Goal: Use online tool/utility: Utilize a website feature to perform a specific function

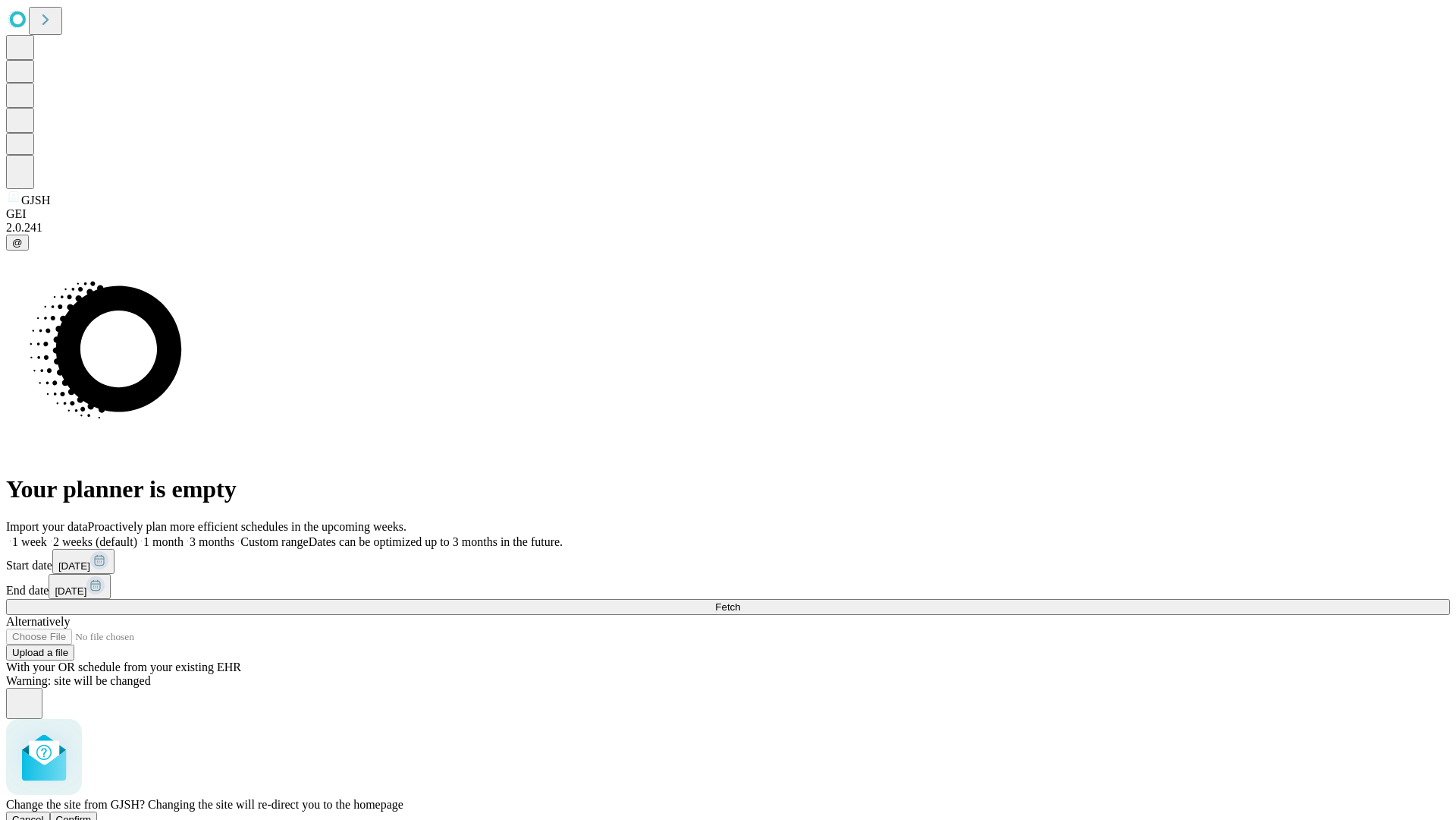
click at [92, 814] on span "Confirm" at bounding box center [74, 819] width 36 height 11
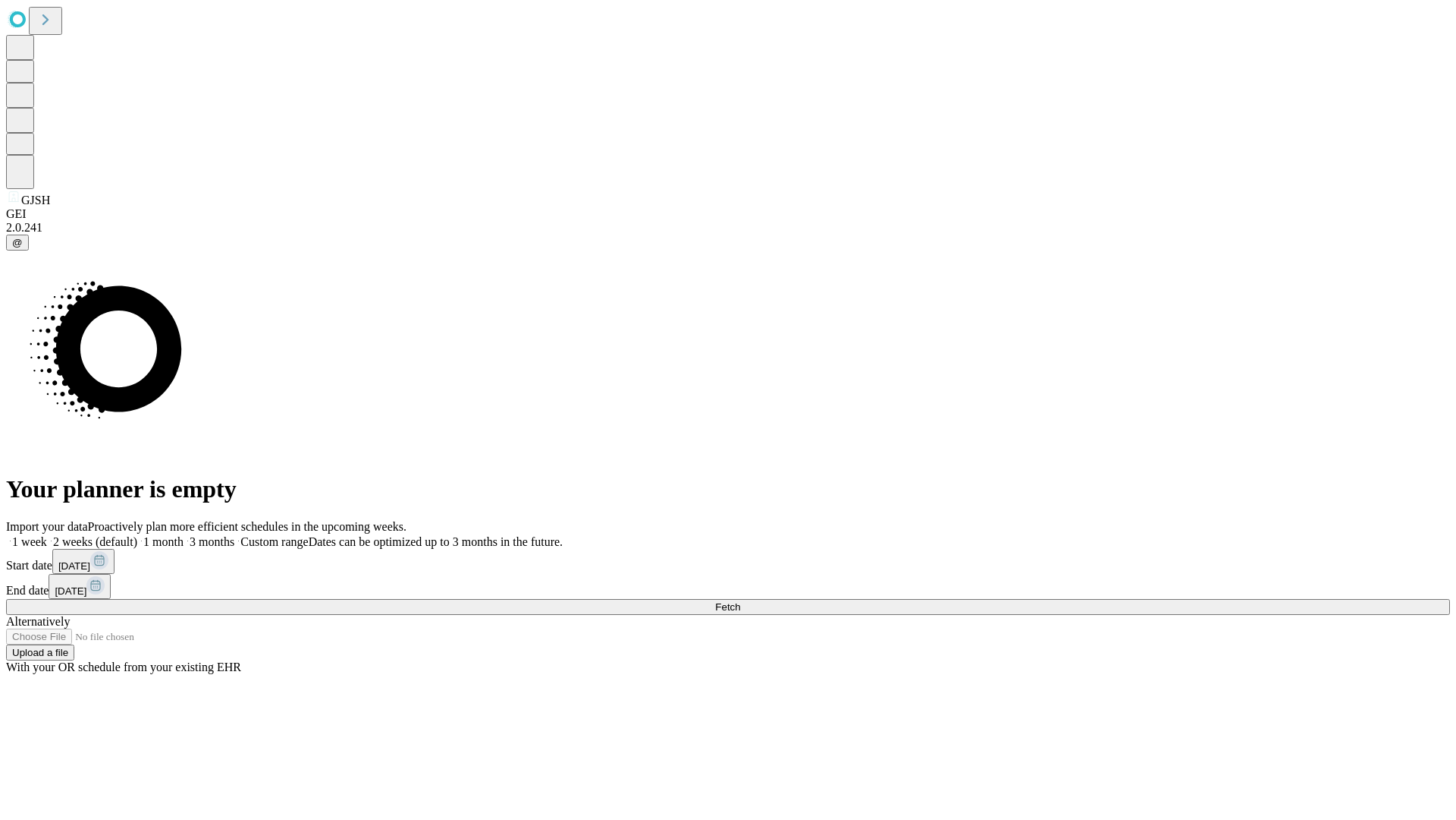
click at [137, 535] on label "2 weeks (default)" at bounding box center [92, 541] width 90 height 13
click at [740, 601] on span "Fetch" at bounding box center [728, 607] width 25 height 11
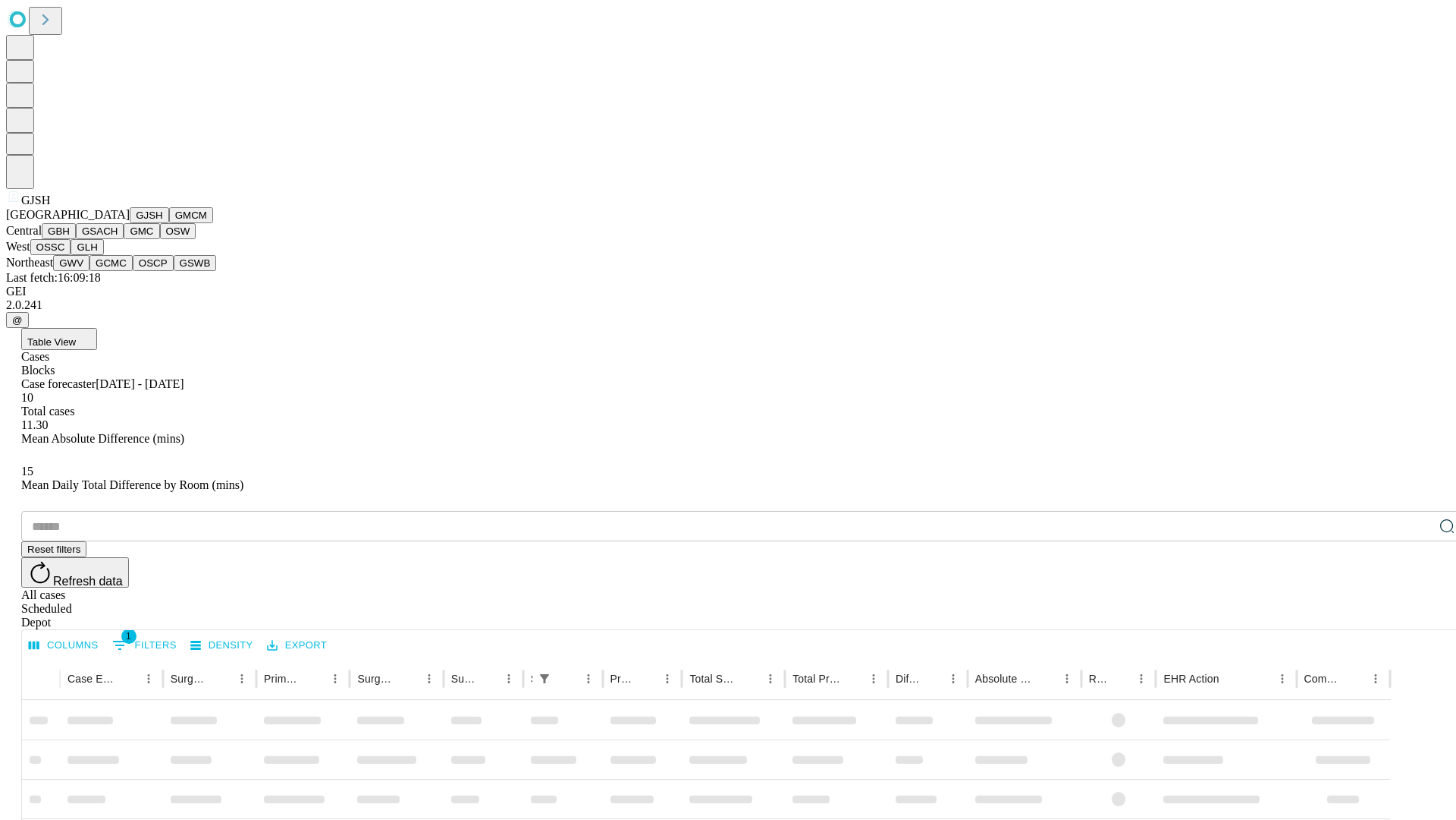
click at [169, 223] on button "GMCM" at bounding box center [191, 214] width 44 height 15
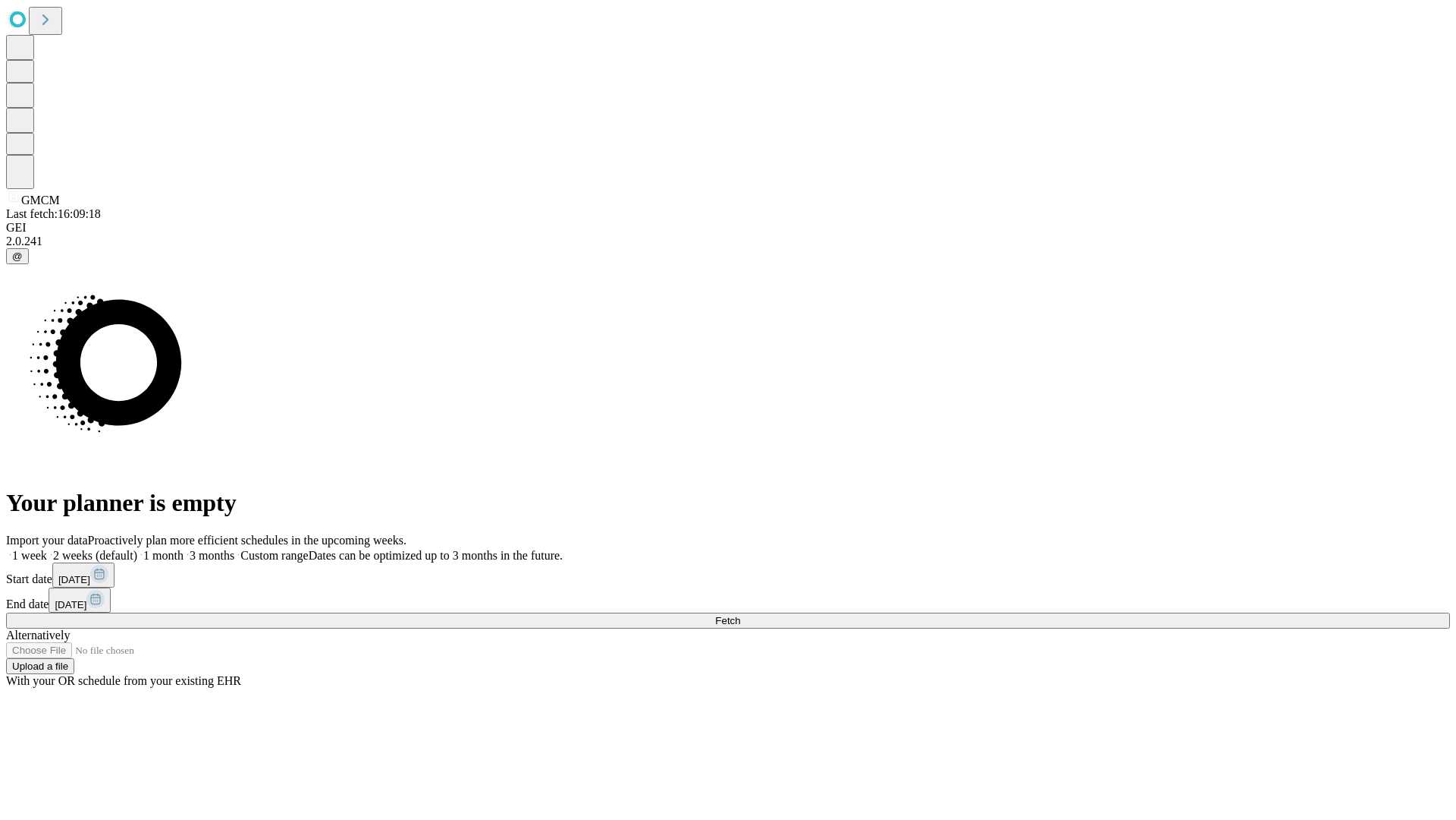
click at [137, 548] on label "2 weeks (default)" at bounding box center [92, 555] width 90 height 13
click at [740, 615] on span "Fetch" at bounding box center [728, 620] width 25 height 11
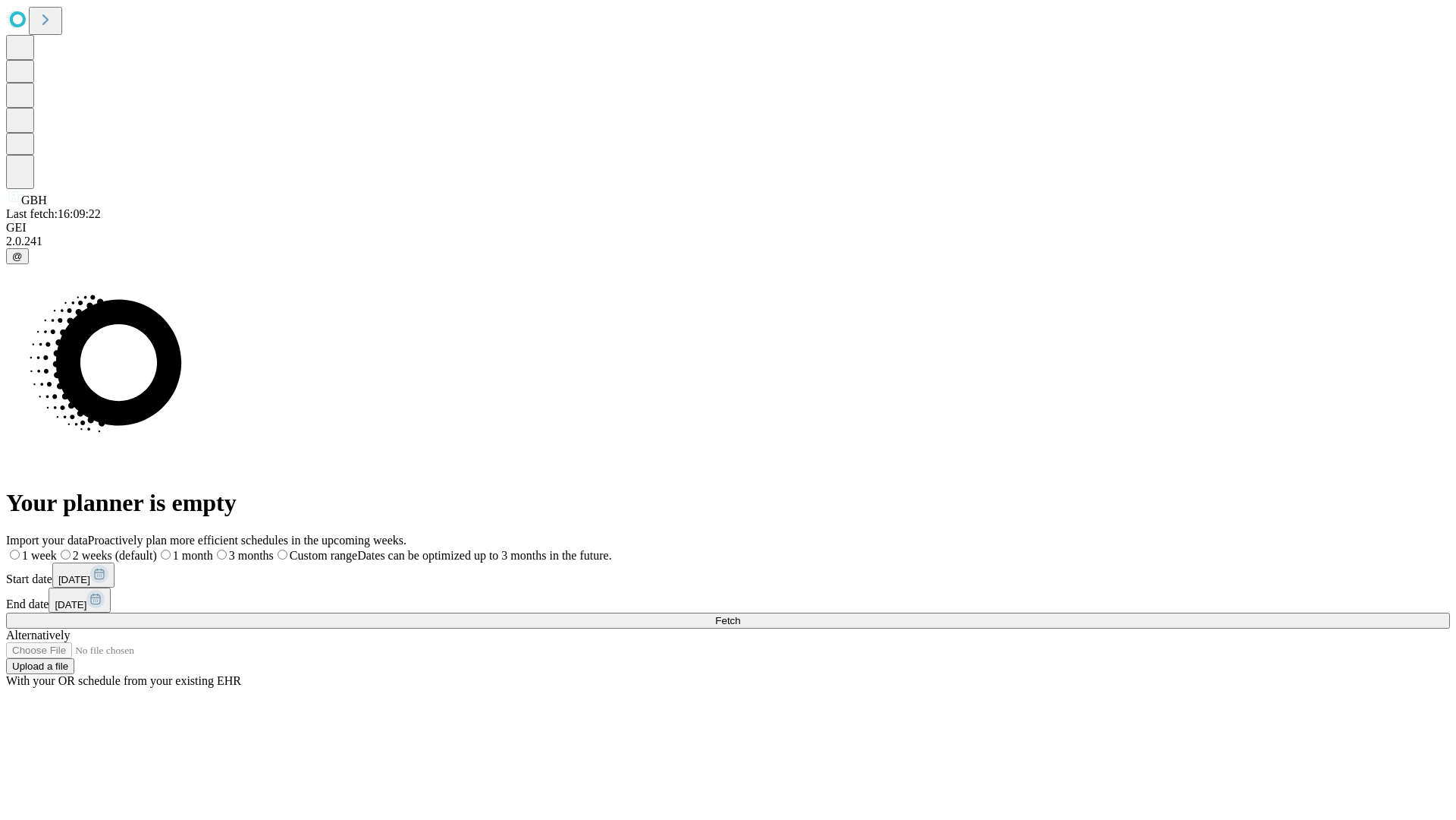
click at [157, 548] on label "2 weeks (default)" at bounding box center [107, 555] width 100 height 13
click at [740, 615] on span "Fetch" at bounding box center [728, 620] width 25 height 11
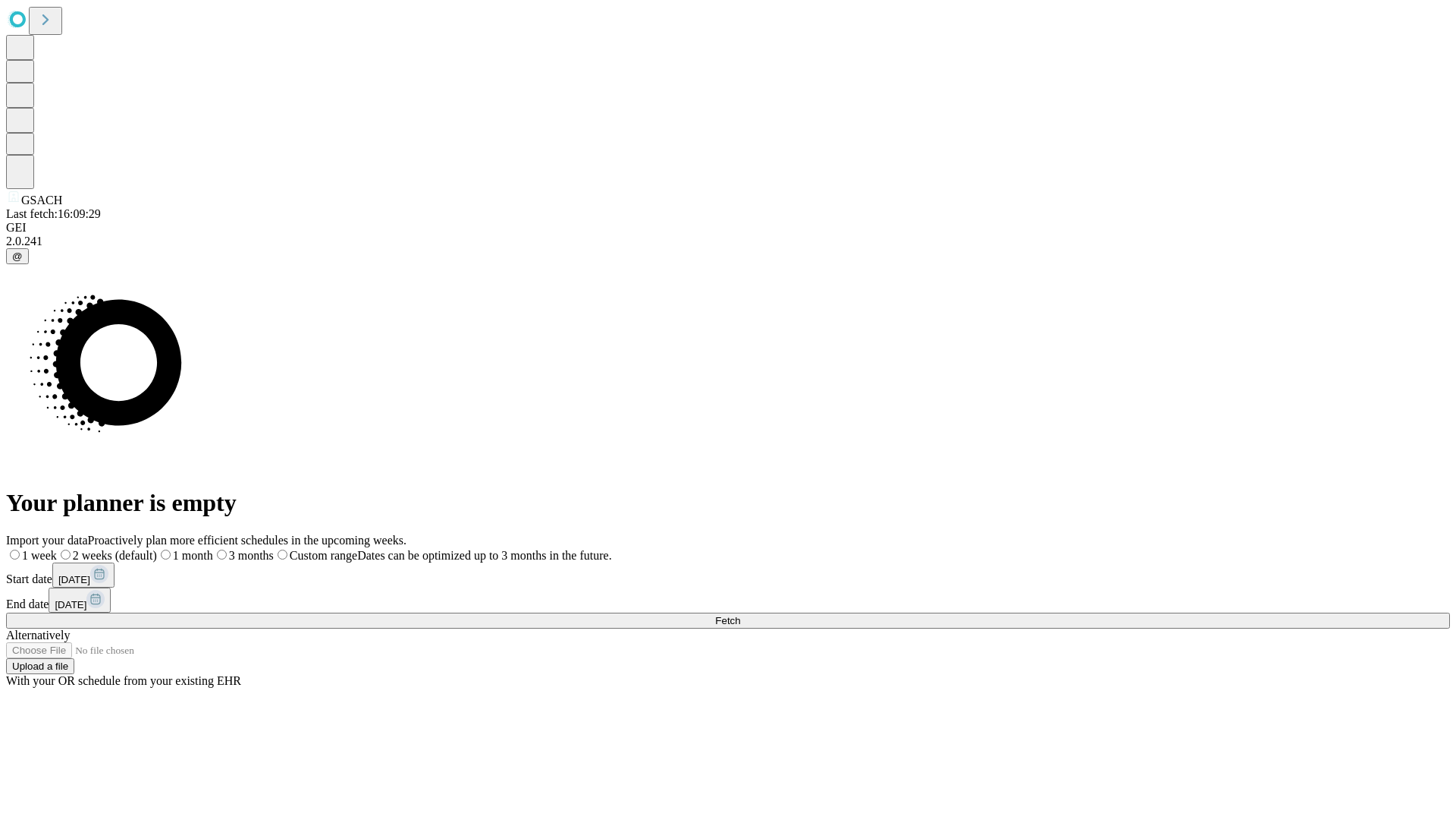
click at [157, 548] on label "2 weeks (default)" at bounding box center [107, 555] width 100 height 13
click at [740, 615] on span "Fetch" at bounding box center [728, 620] width 25 height 11
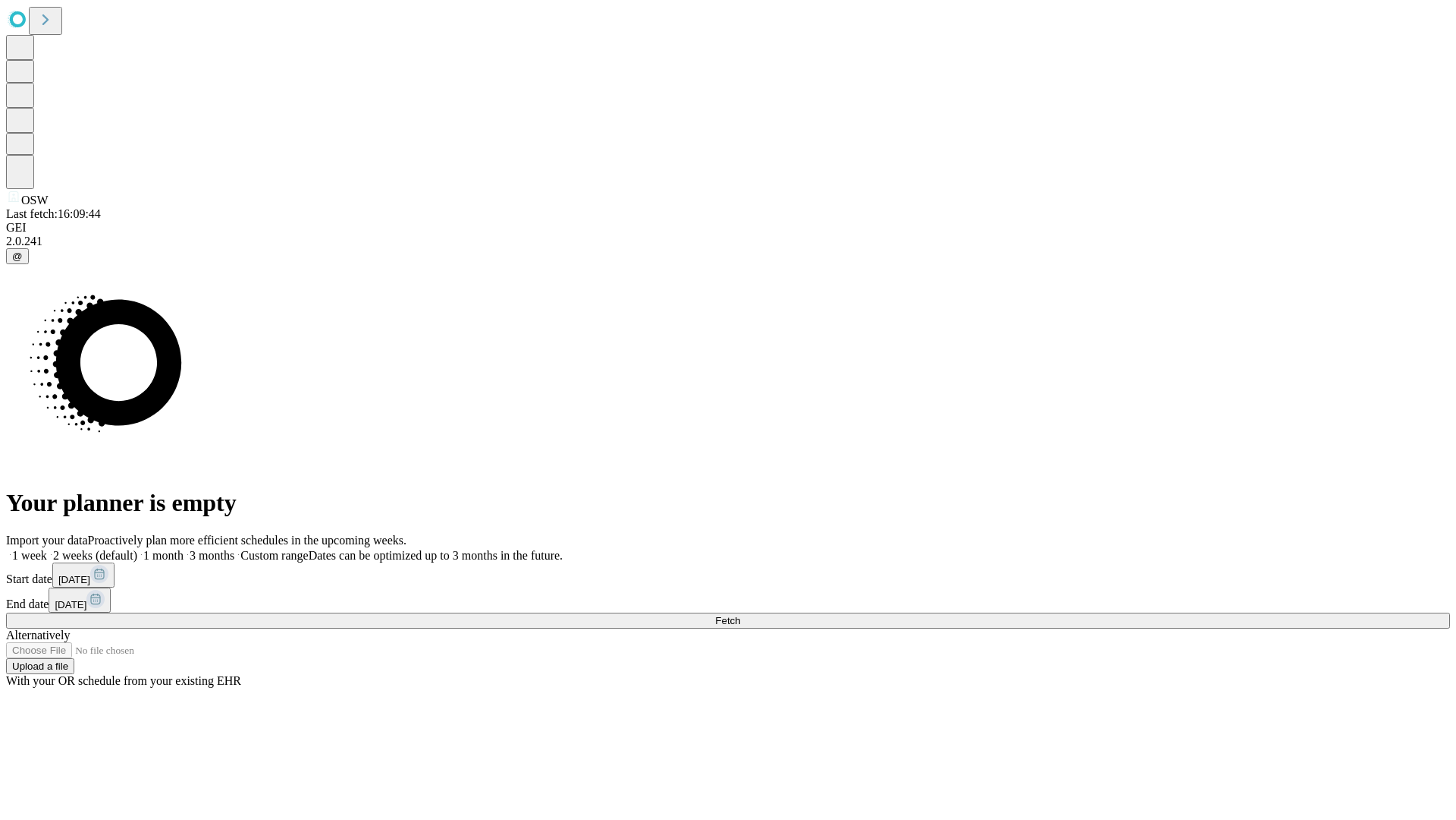
click at [137, 548] on label "2 weeks (default)" at bounding box center [92, 555] width 90 height 13
click at [740, 615] on span "Fetch" at bounding box center [728, 620] width 25 height 11
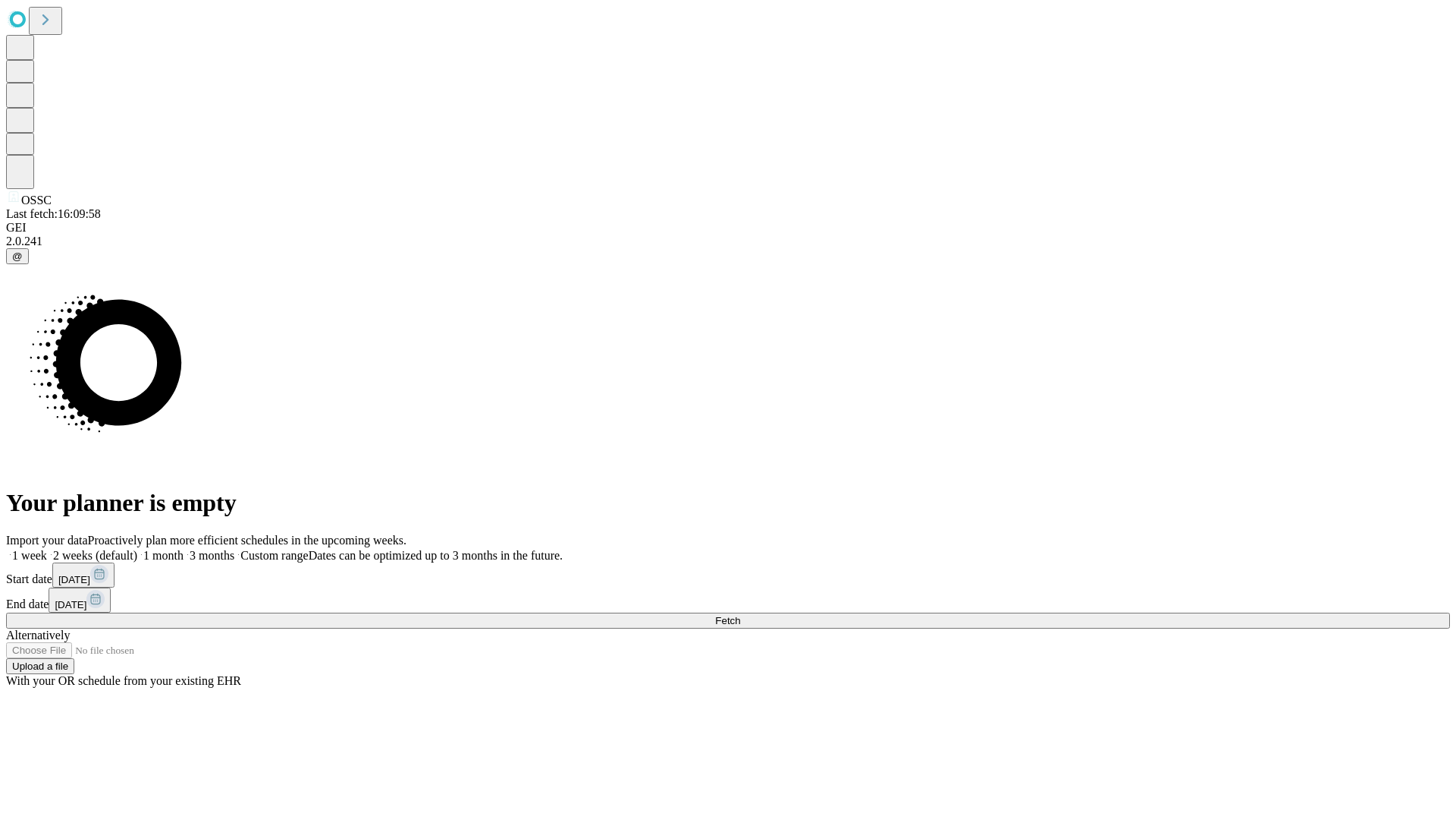
click at [137, 548] on label "2 weeks (default)" at bounding box center [92, 555] width 90 height 13
click at [740, 615] on span "Fetch" at bounding box center [728, 620] width 25 height 11
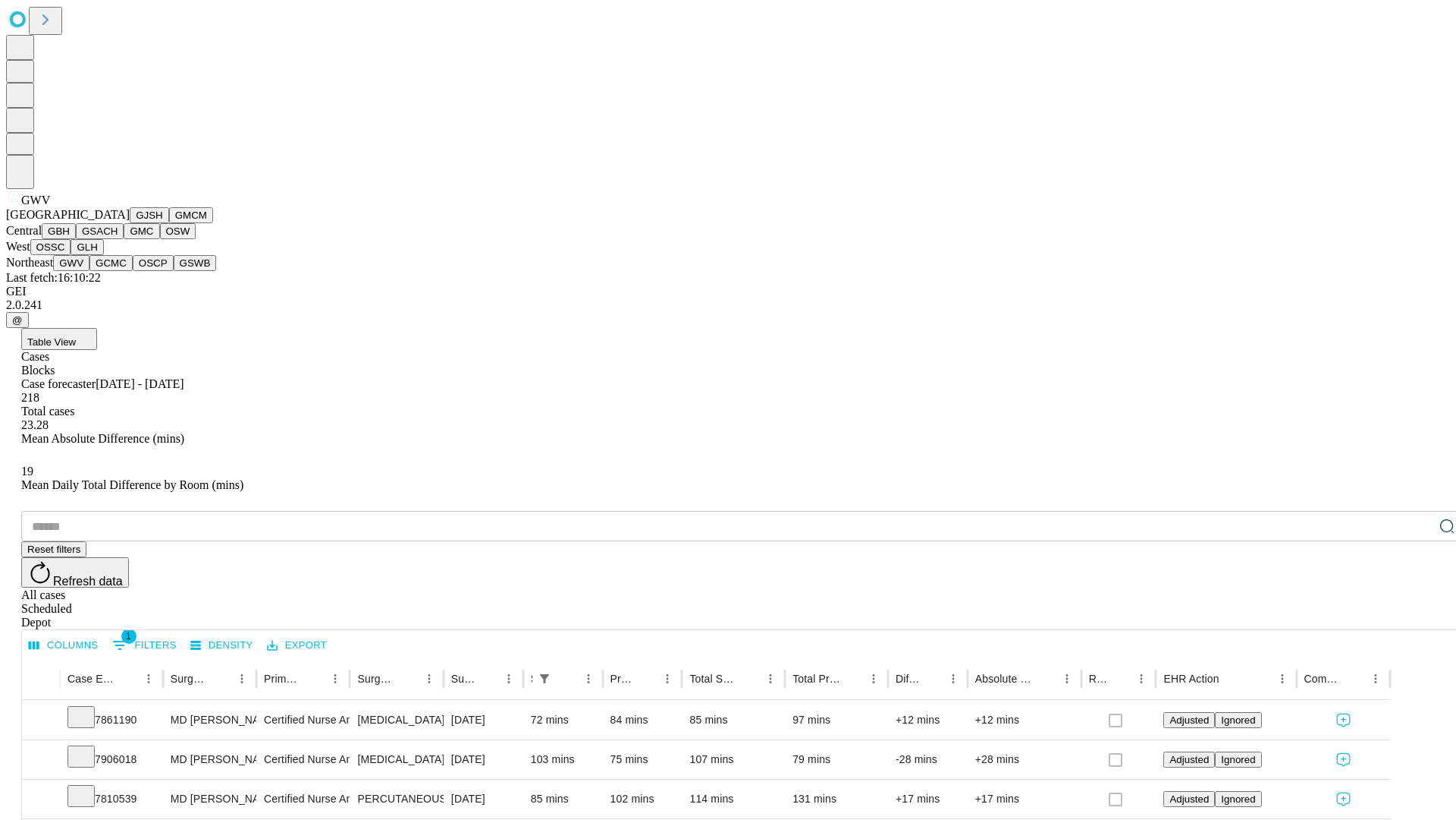
click at [117, 271] on button "GCMC" at bounding box center [110, 262] width 43 height 15
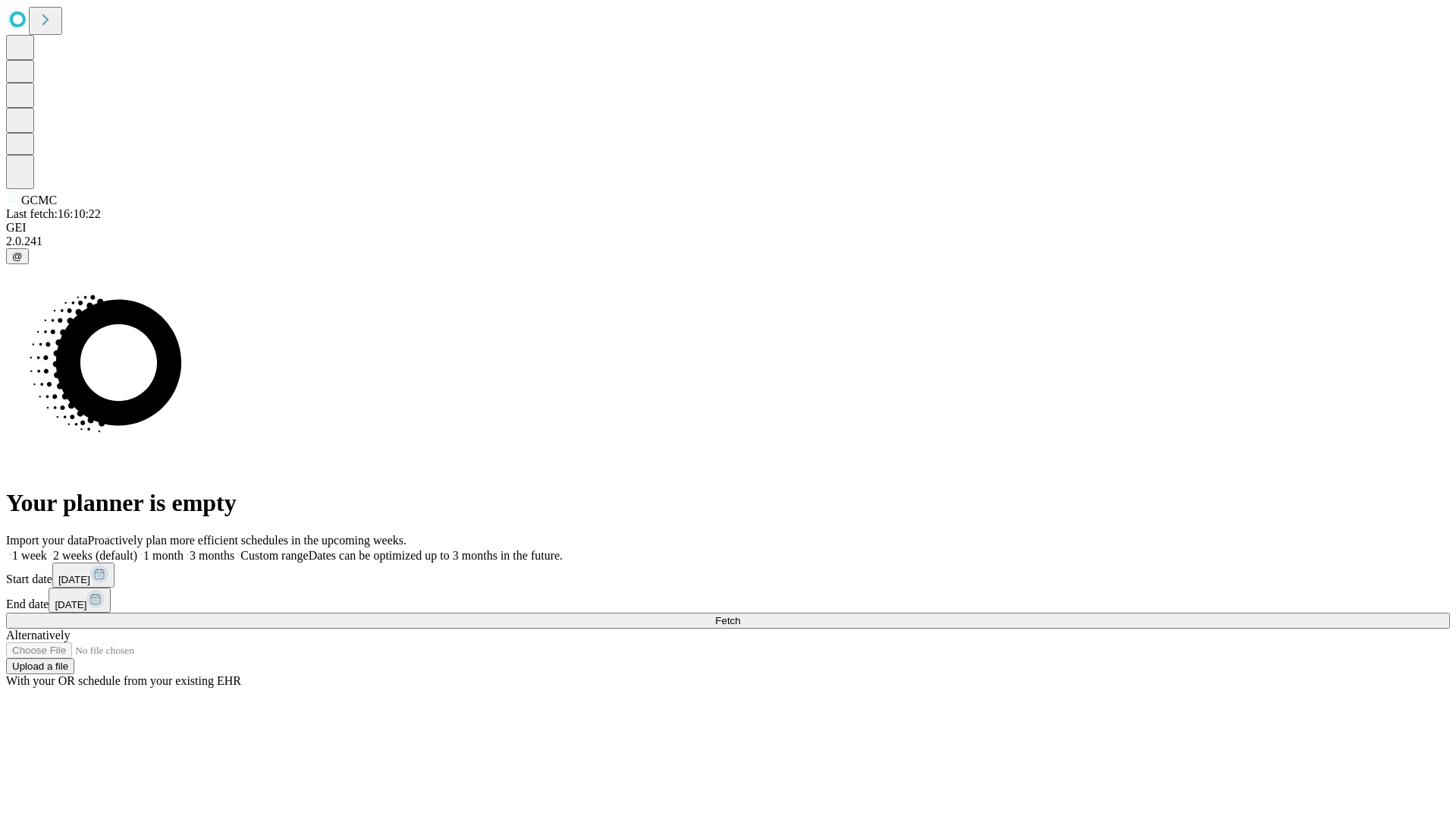
click at [137, 548] on label "2 weeks (default)" at bounding box center [92, 555] width 90 height 13
click at [740, 615] on span "Fetch" at bounding box center [728, 620] width 25 height 11
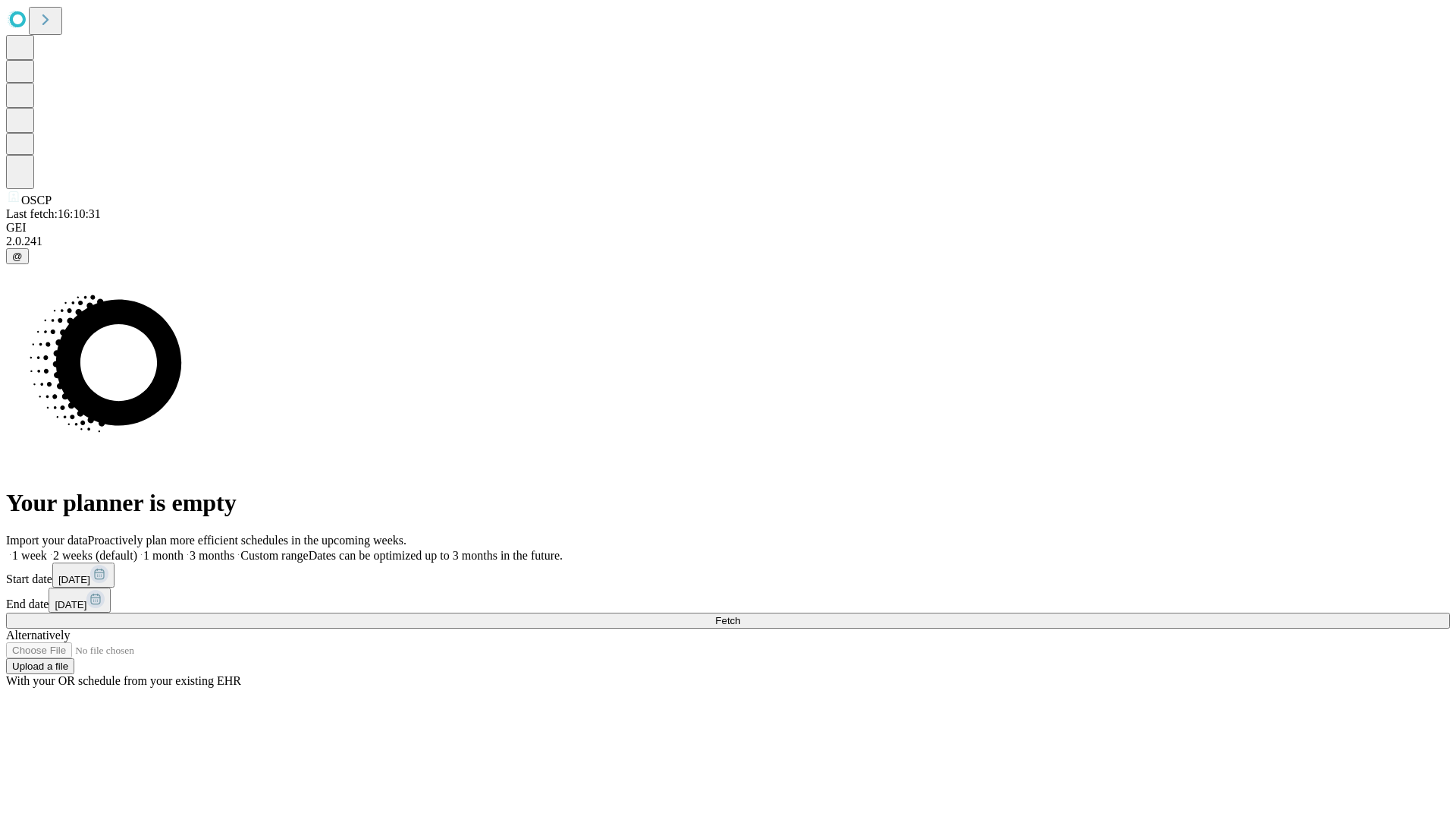
click at [137, 548] on label "2 weeks (default)" at bounding box center [92, 555] width 90 height 13
click at [740, 615] on span "Fetch" at bounding box center [728, 620] width 25 height 11
